Goal: Check status

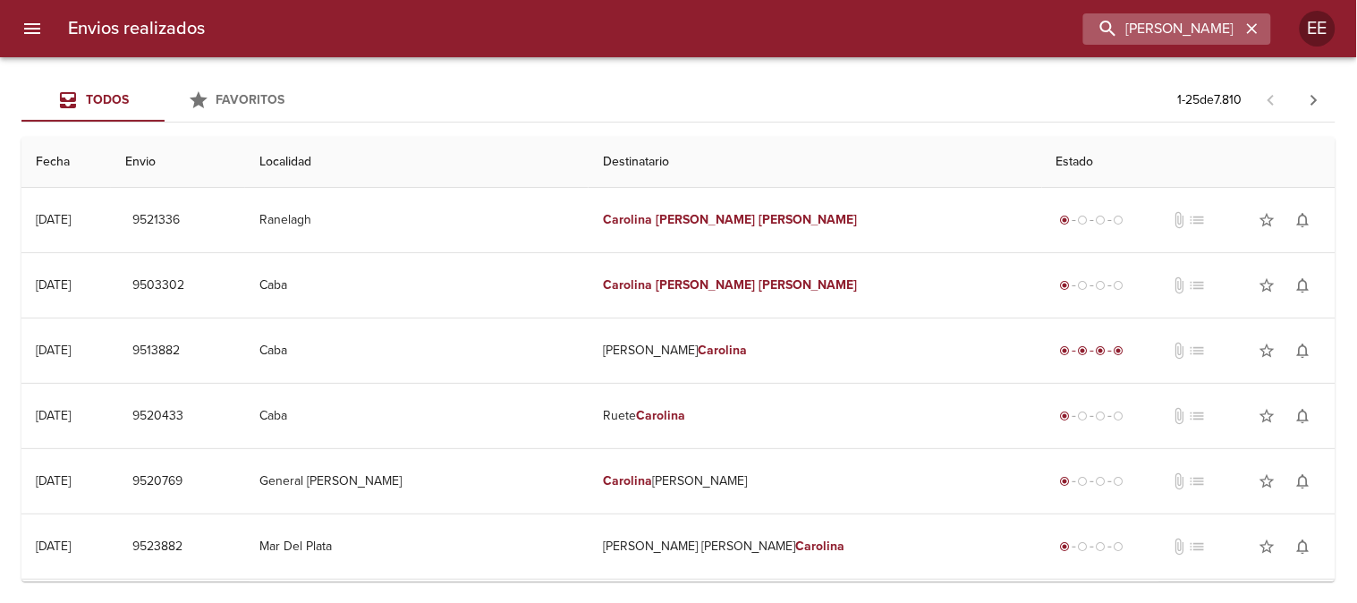
click at [1254, 24] on icon "button" at bounding box center [1252, 29] width 18 height 18
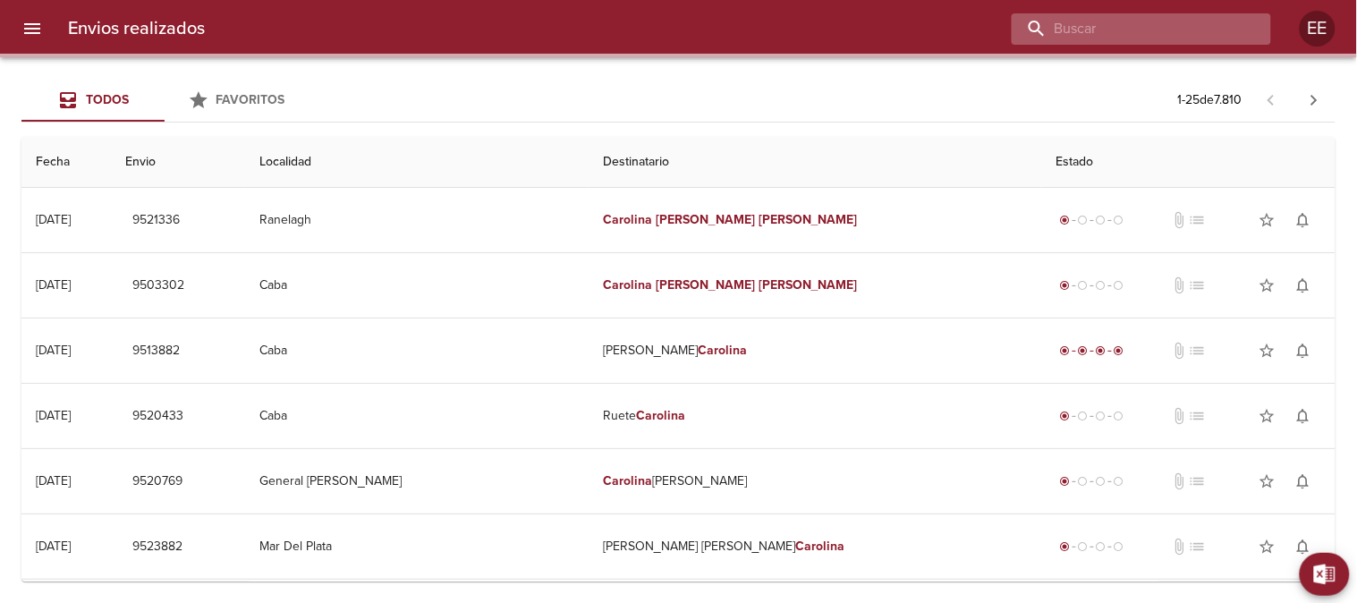
click at [1177, 30] on input "buscar" at bounding box center [1126, 28] width 229 height 31
paste input "German Arispon BP"
type input "German Arispon BP"
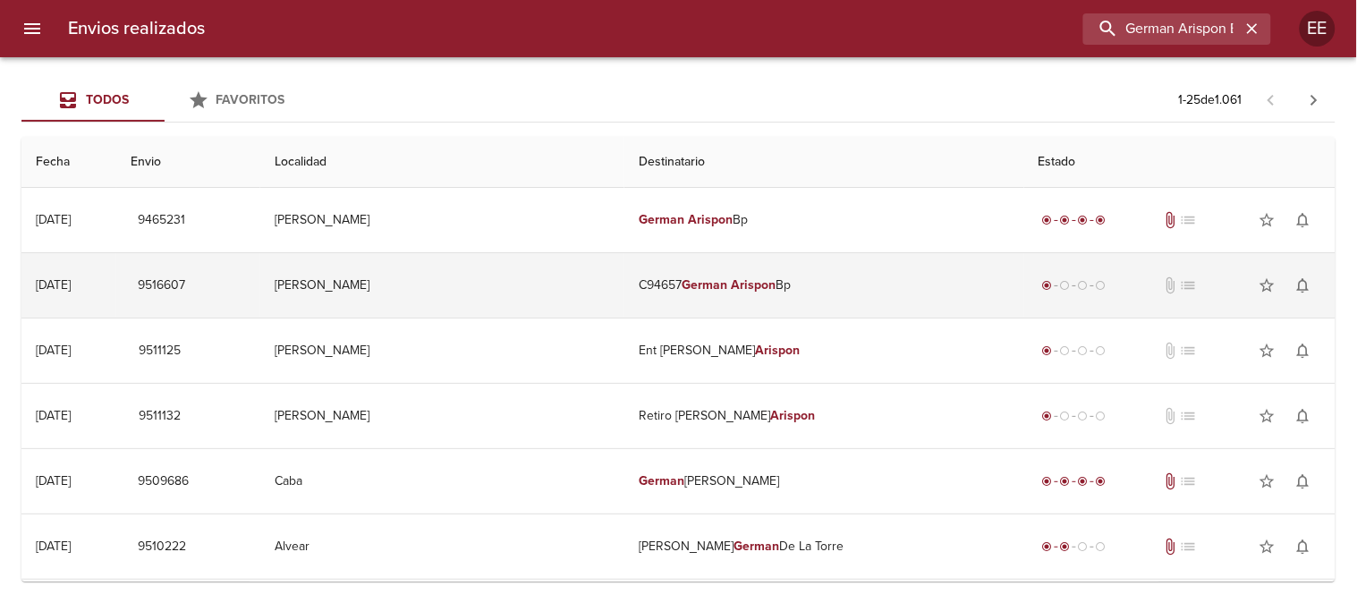
click at [682, 286] on em "German" at bounding box center [705, 284] width 46 height 15
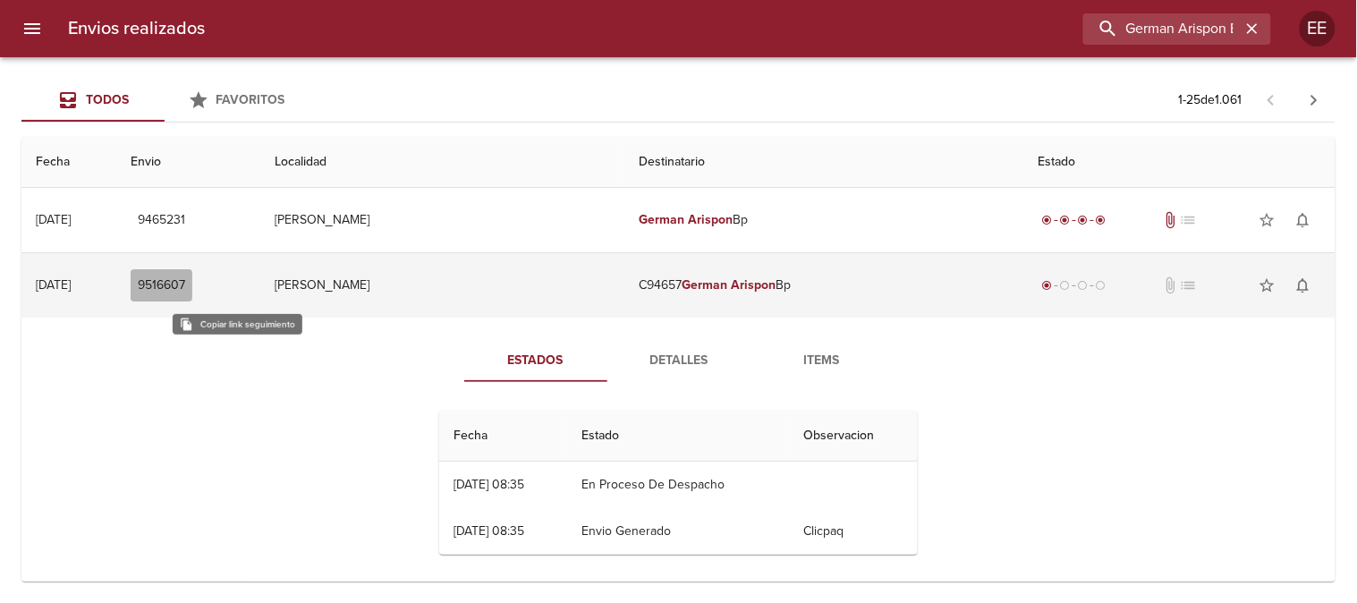
click at [192, 298] on button "9516607" at bounding box center [162, 285] width 62 height 33
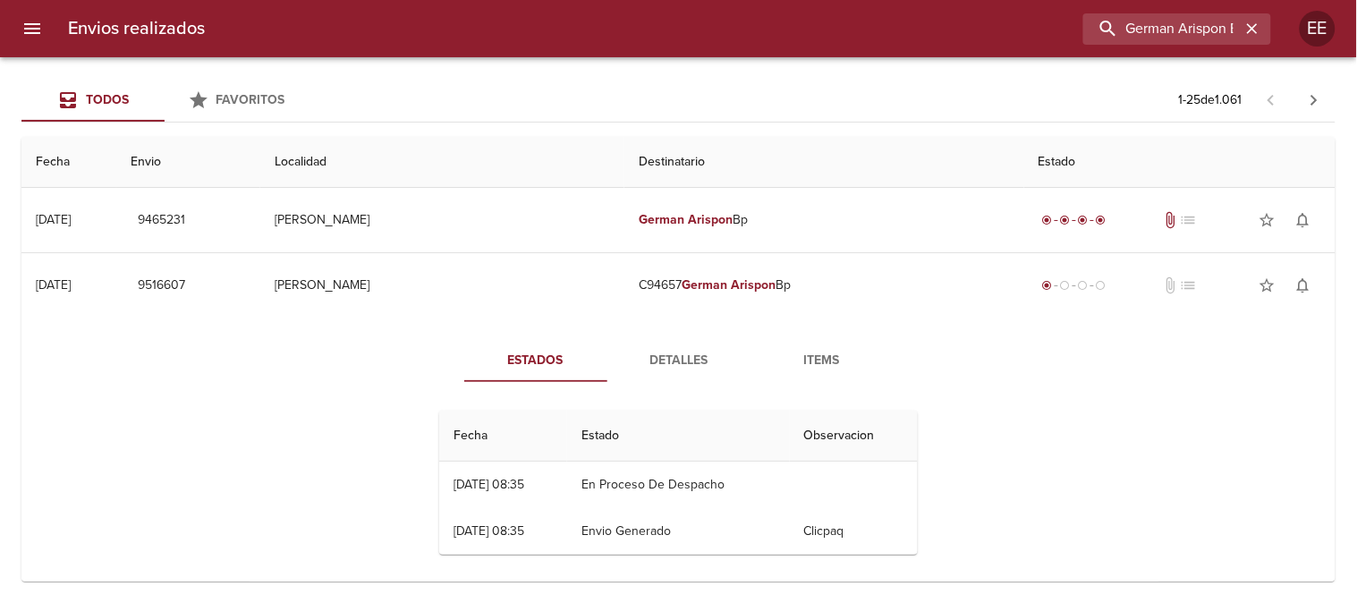
click at [673, 361] on span "Detalles" at bounding box center [679, 361] width 122 height 22
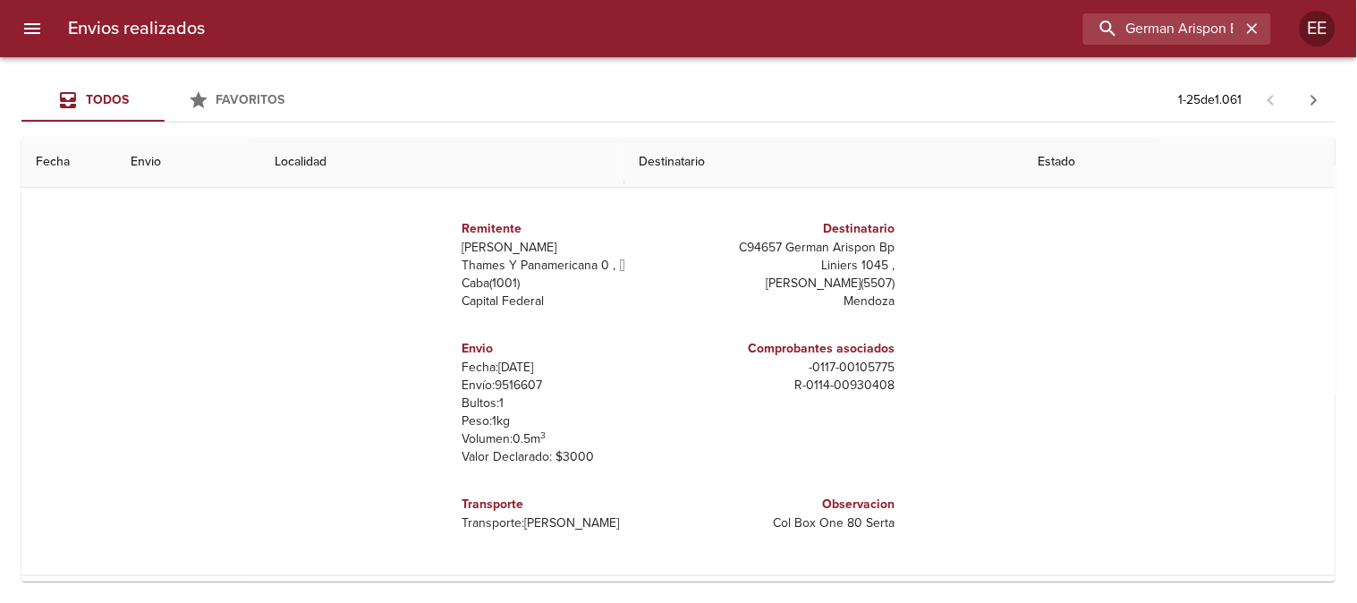
scroll to position [298, 0]
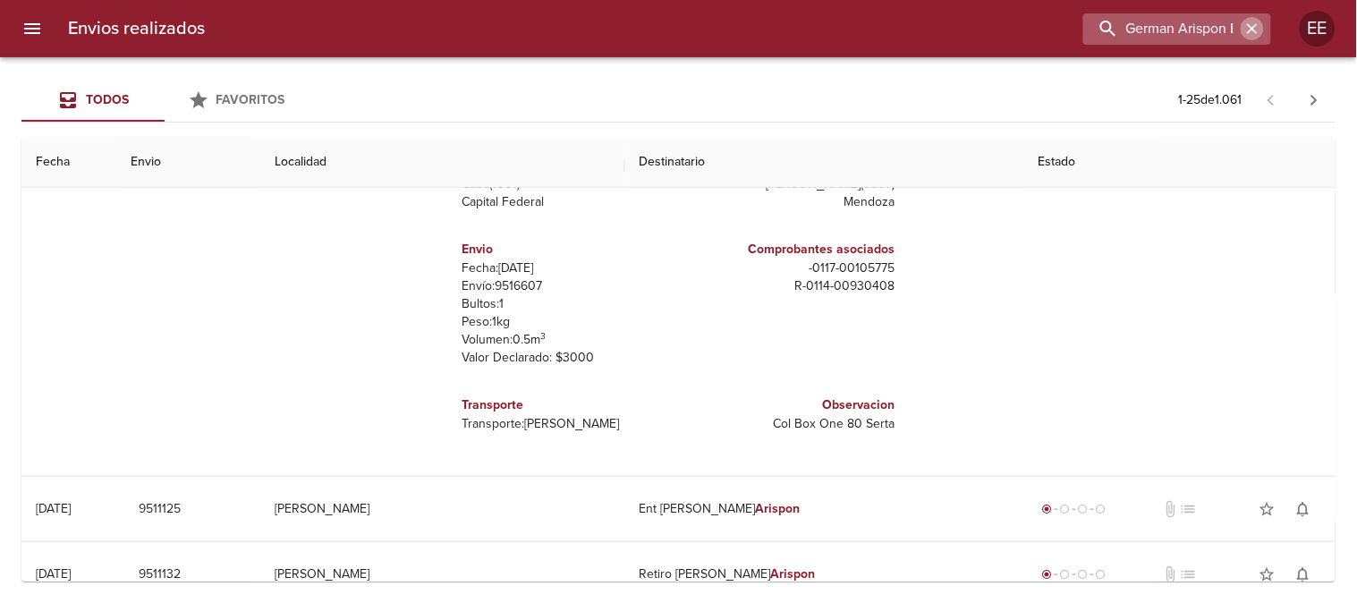
click at [1255, 25] on icon "button" at bounding box center [1252, 28] width 11 height 11
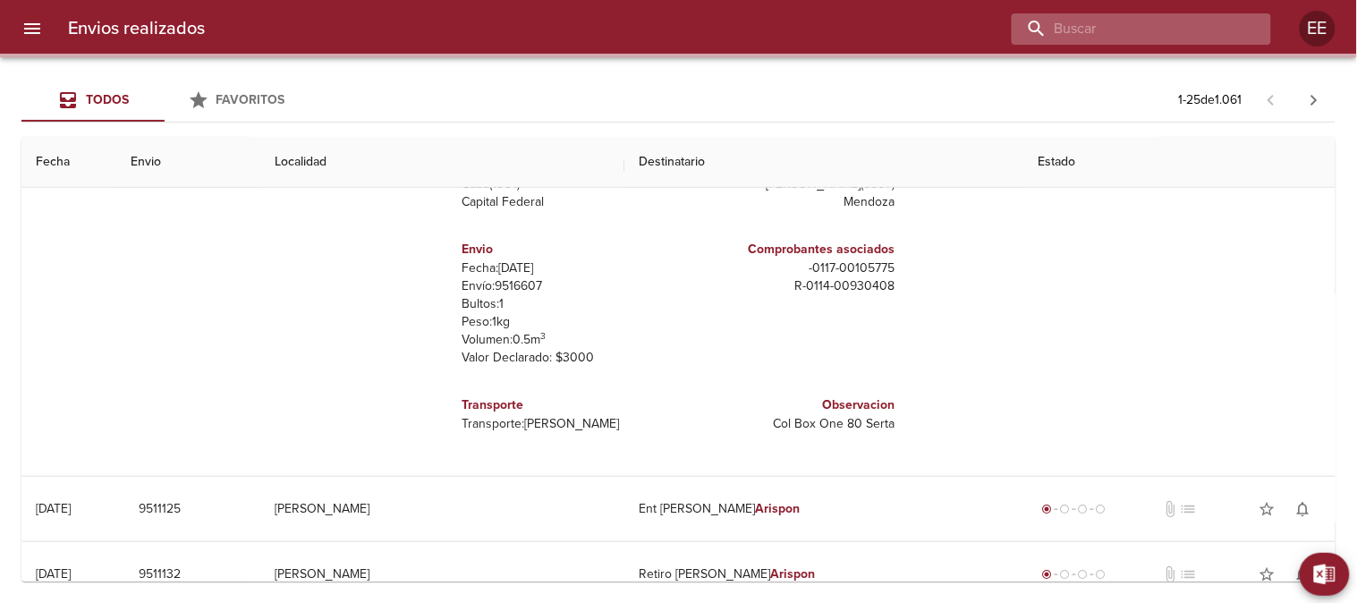
click at [1186, 31] on input "buscar" at bounding box center [1126, 28] width 229 height 31
paste input "[PERSON_NAME] [PERSON_NAME]"
type input "[PERSON_NAME] [PERSON_NAME]"
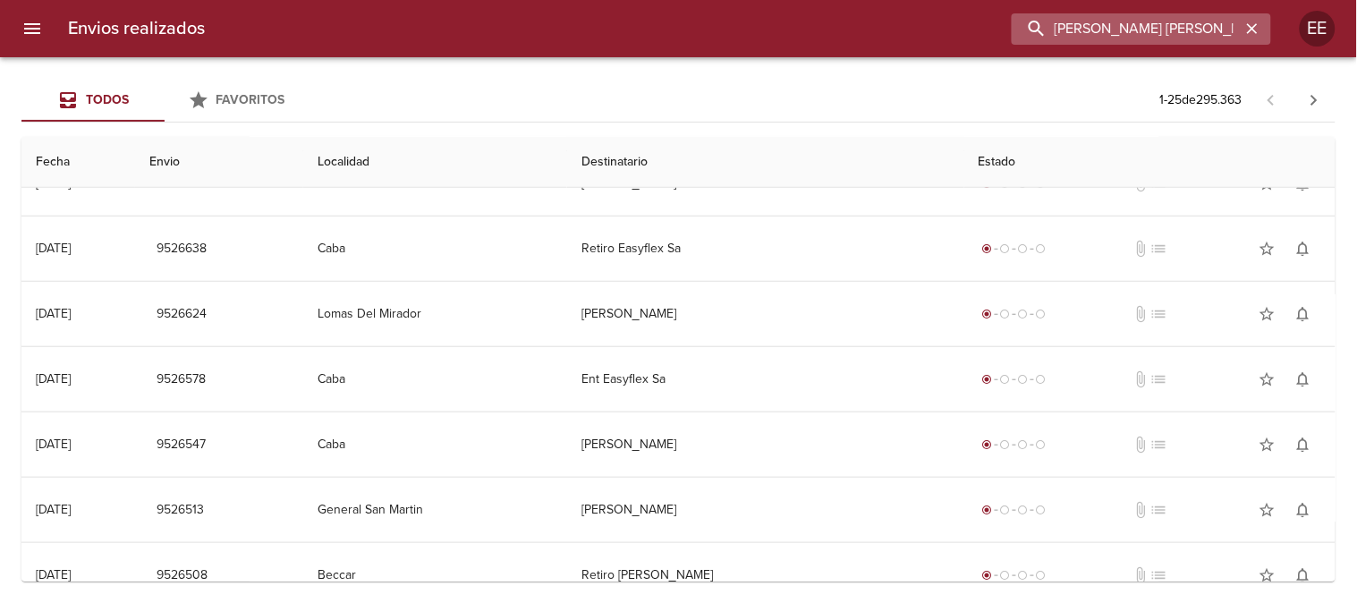
scroll to position [0, 0]
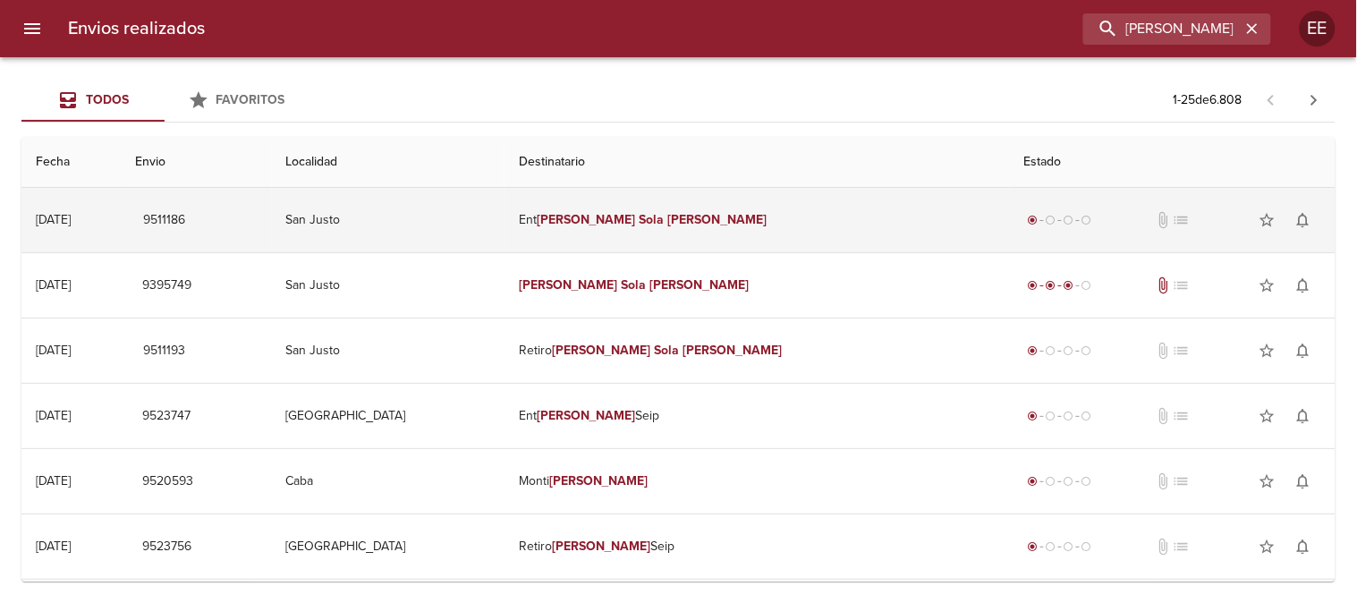
click at [638, 224] on td "Ent [PERSON_NAME] [PERSON_NAME]" at bounding box center [757, 220] width 505 height 64
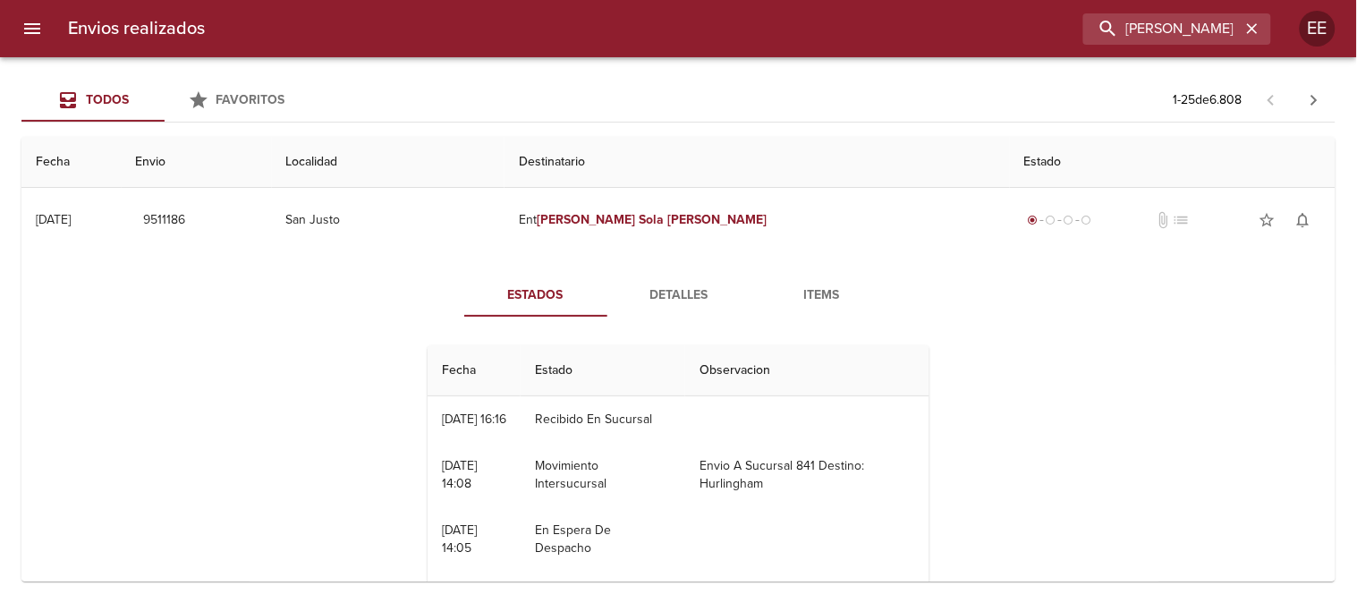
click at [654, 289] on span "Detalles" at bounding box center [679, 295] width 122 height 22
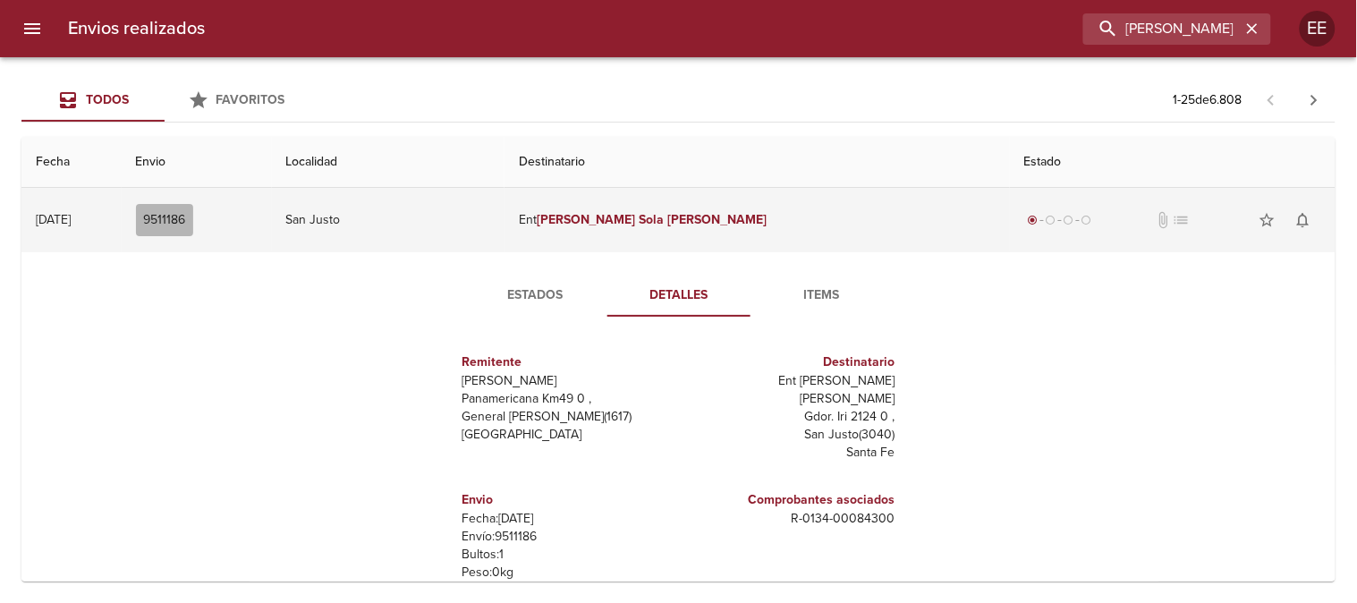
click at [186, 218] on span "9511186" at bounding box center [164, 220] width 43 height 22
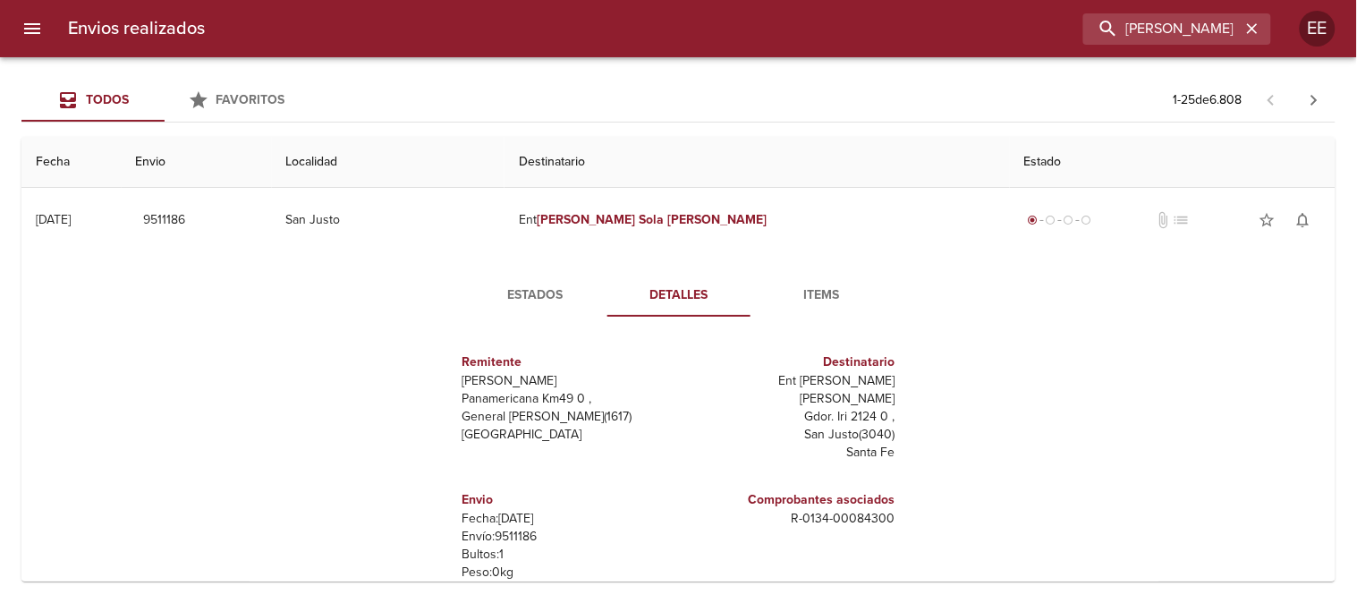
click at [530, 293] on span "Estados" at bounding box center [536, 295] width 122 height 22
